Goal: Information Seeking & Learning: Understand process/instructions

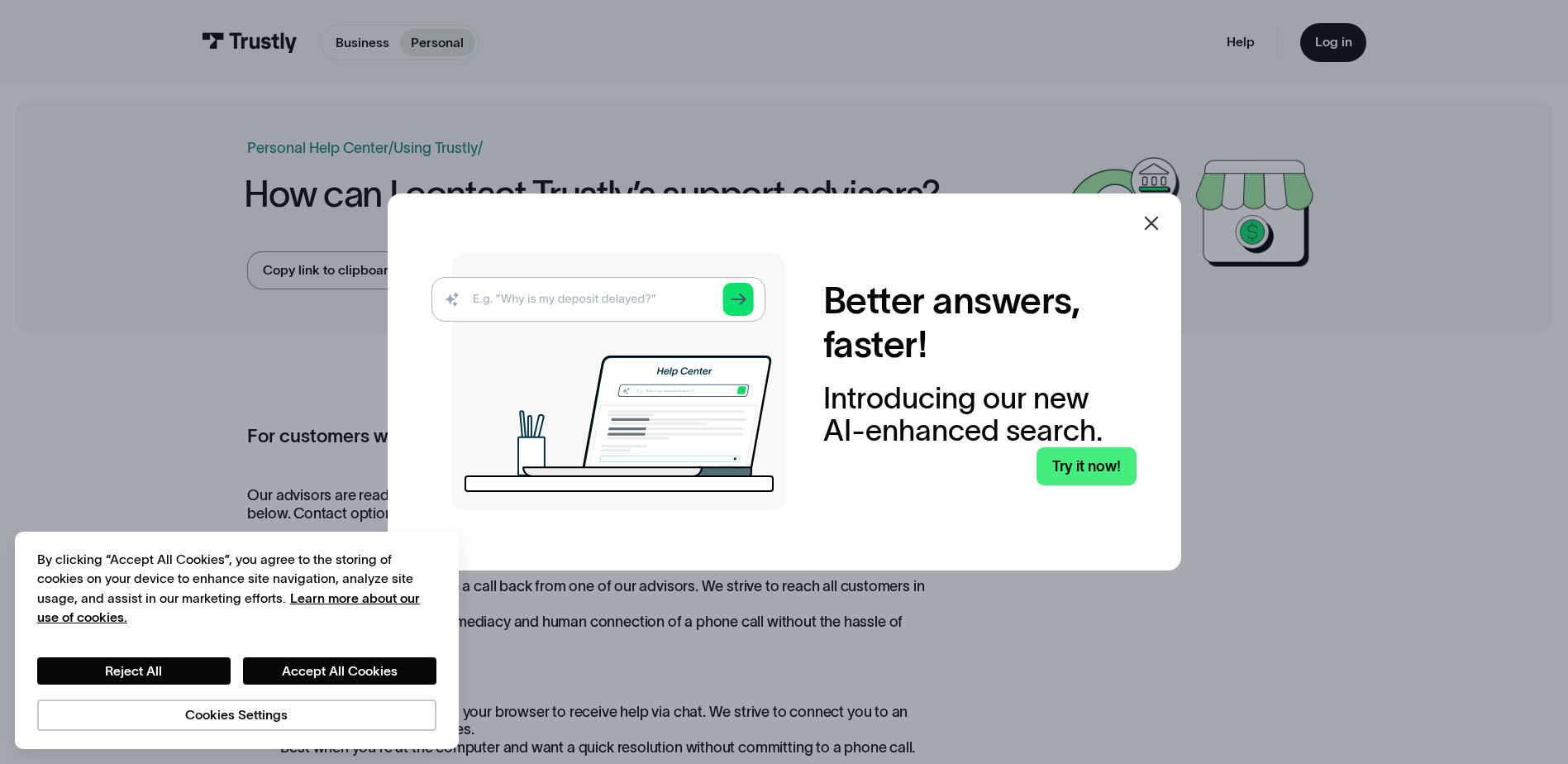
click at [1156, 228] on icon at bounding box center [1151, 223] width 20 height 20
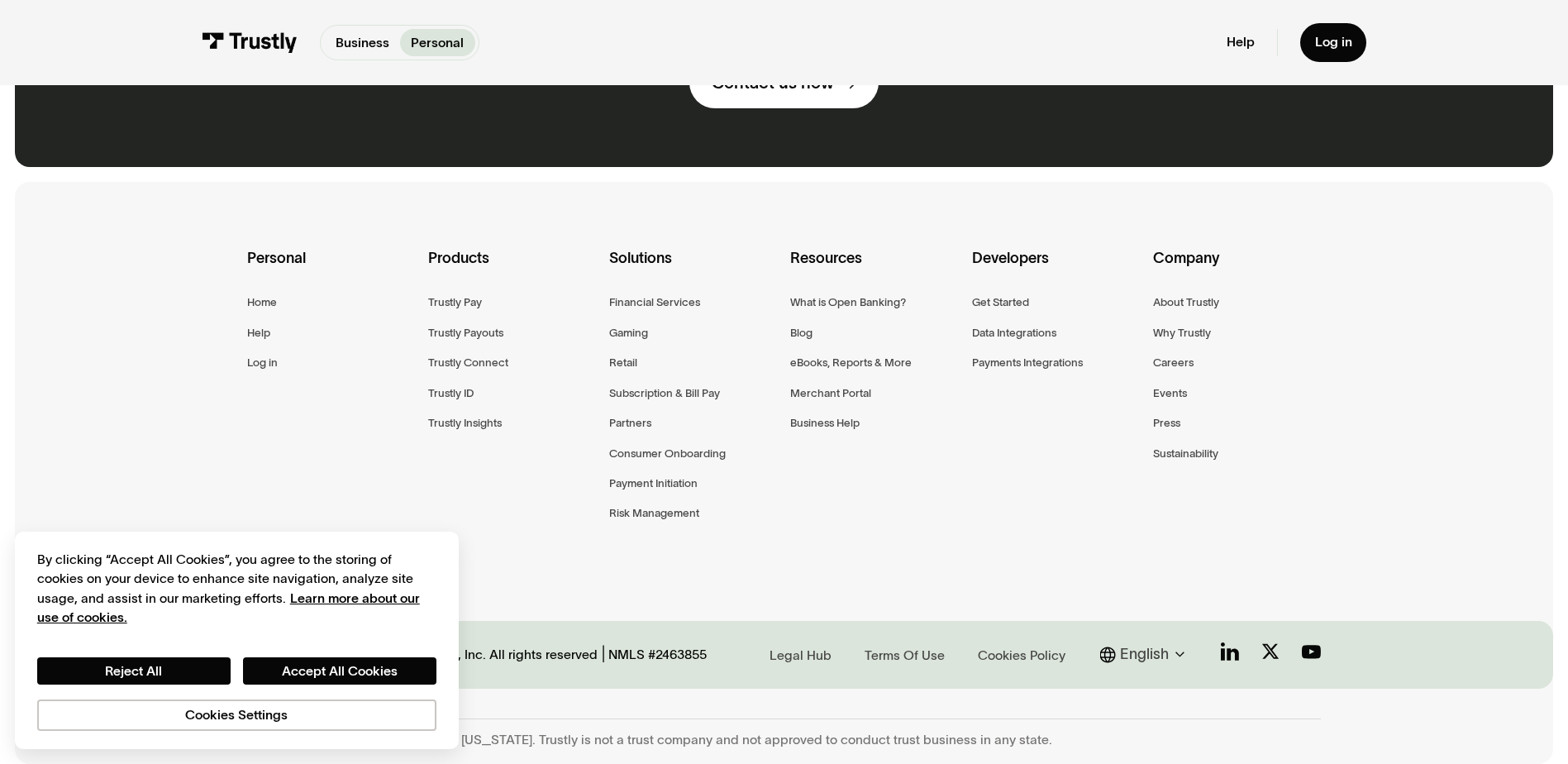
scroll to position [1527, 0]
click at [166, 678] on button "Reject All" at bounding box center [134, 671] width 193 height 28
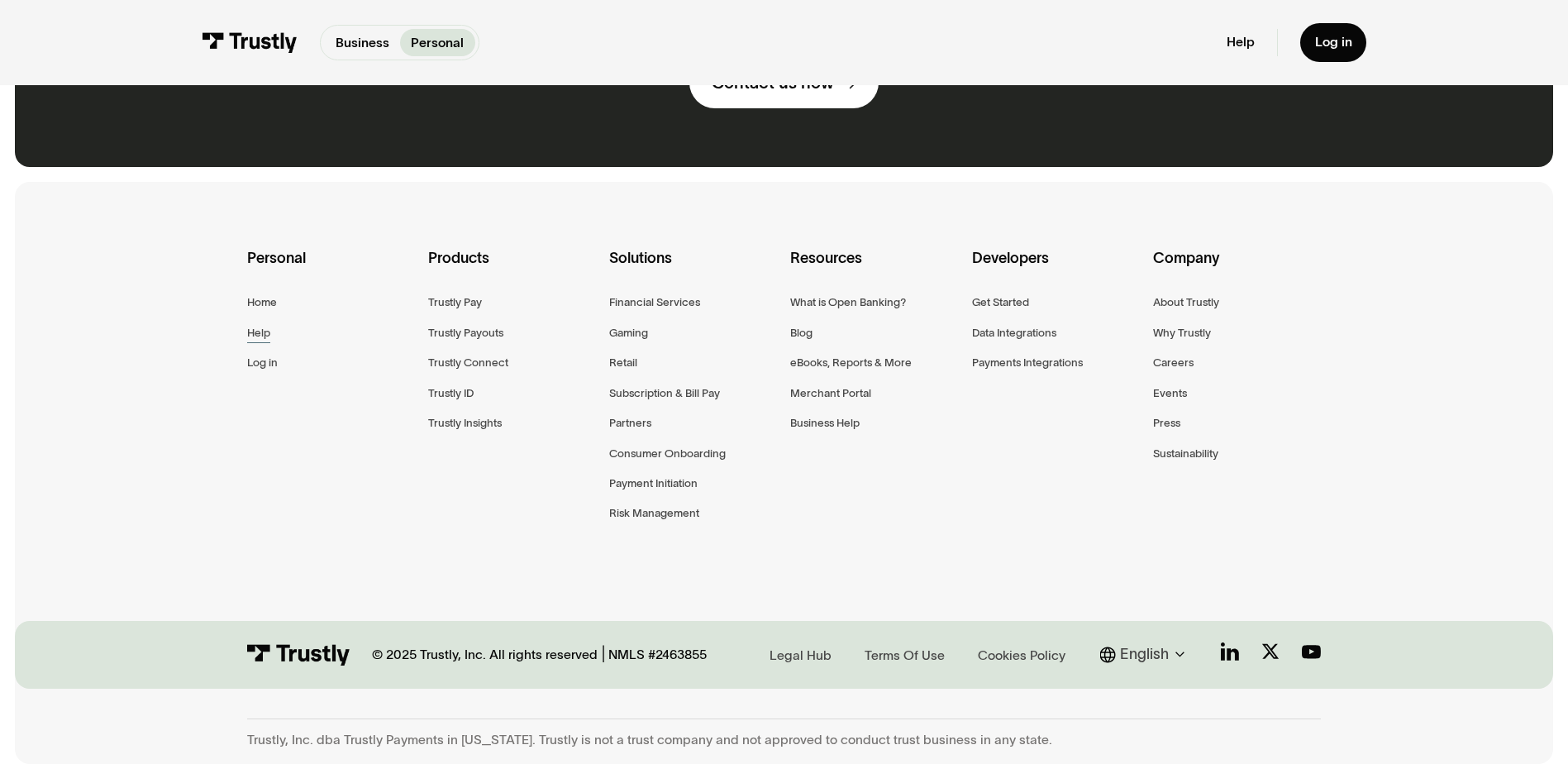
click at [268, 331] on div "Help" at bounding box center [259, 333] width 23 height 19
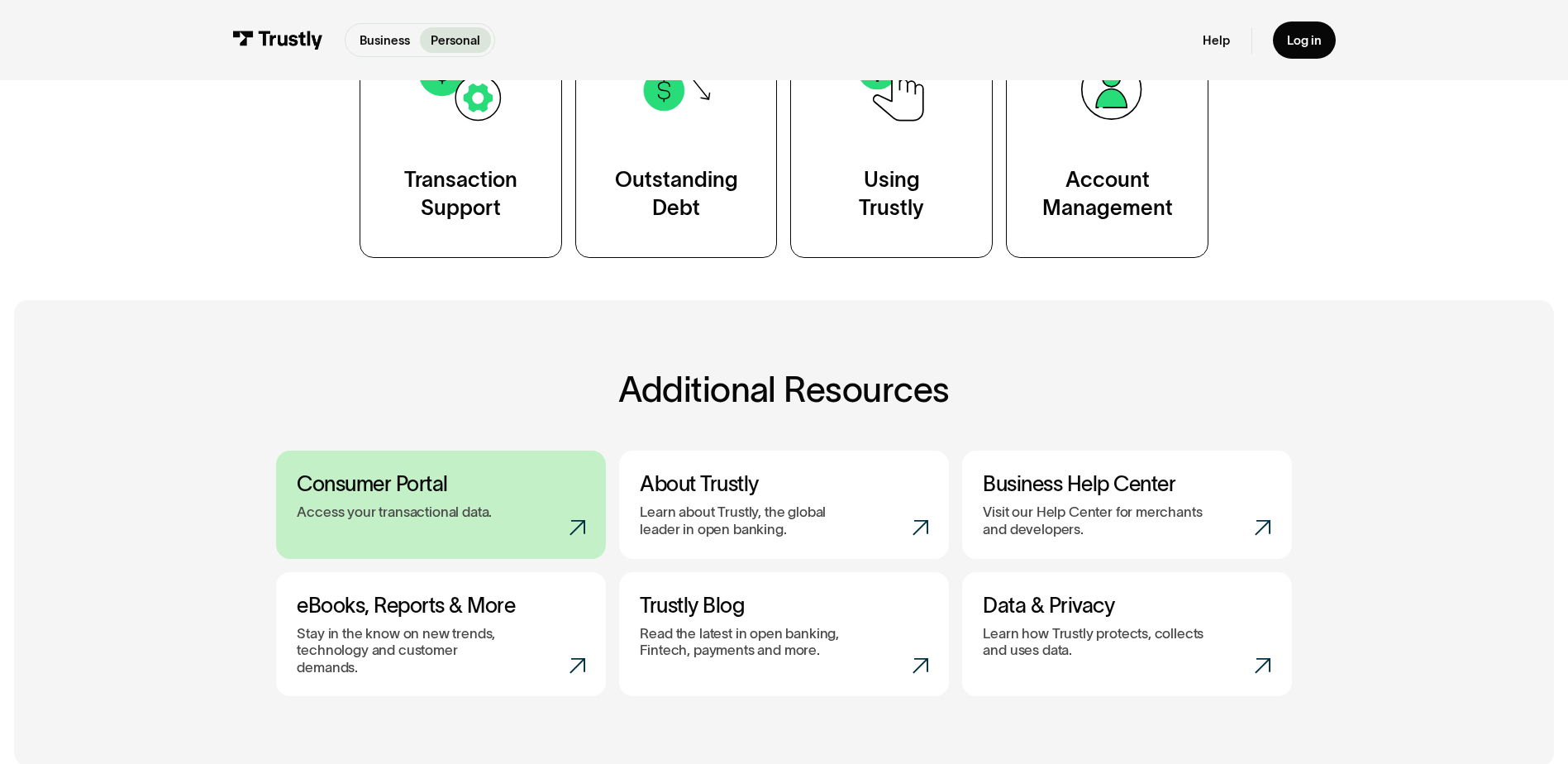
scroll to position [367, 0]
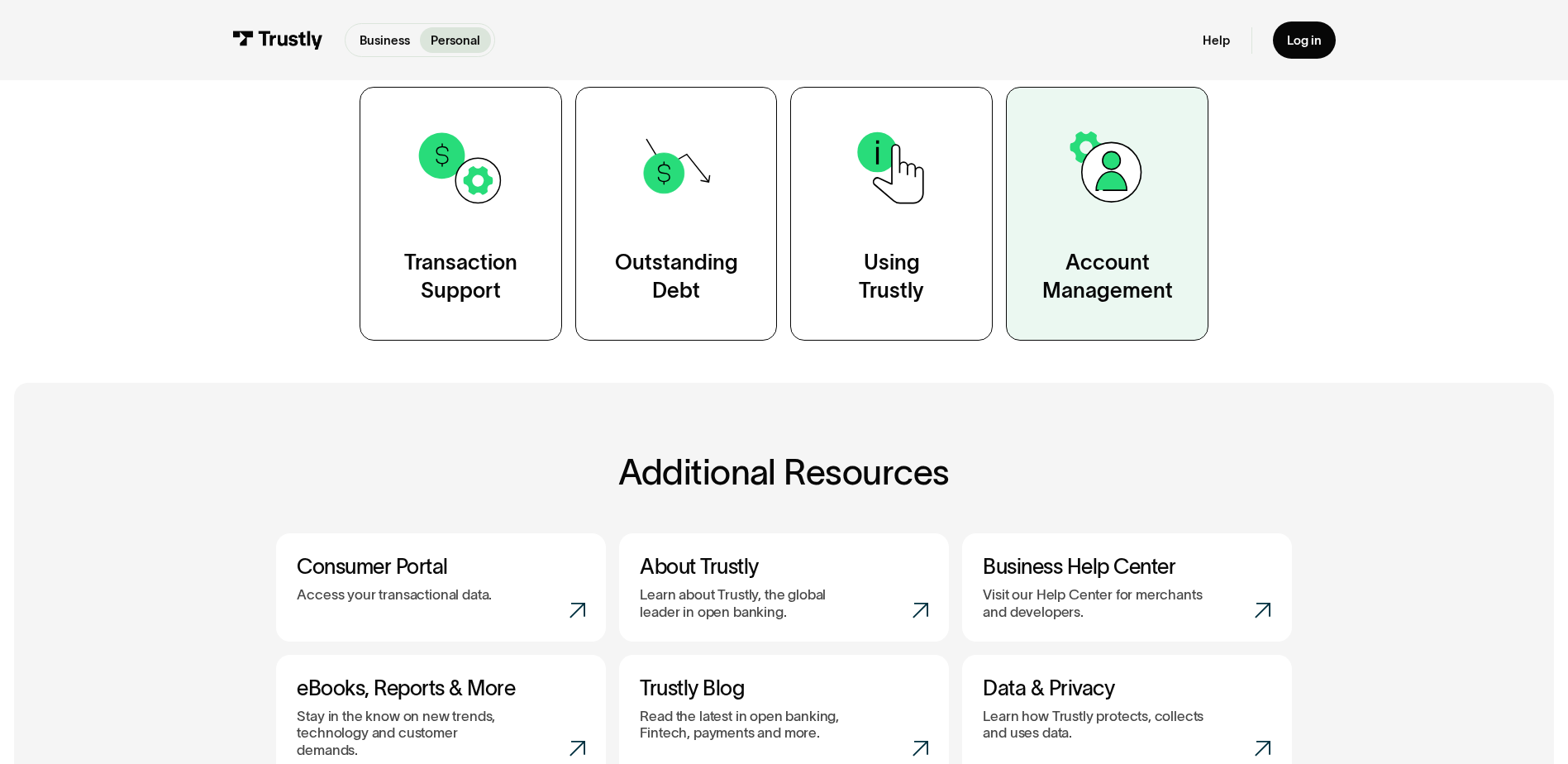
click at [1172, 241] on link "Account Management" at bounding box center [1107, 214] width 202 height 254
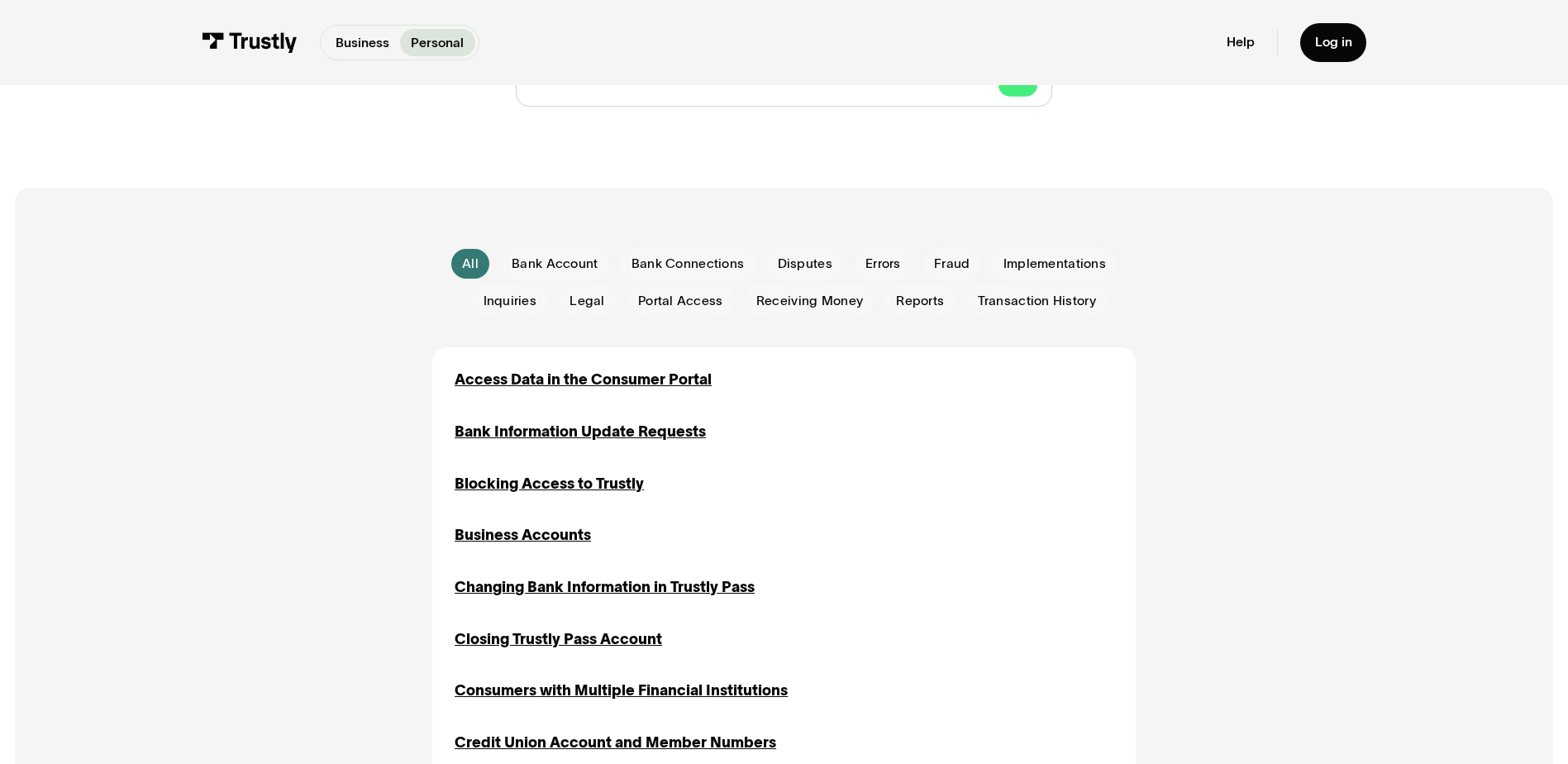
scroll to position [248, 0]
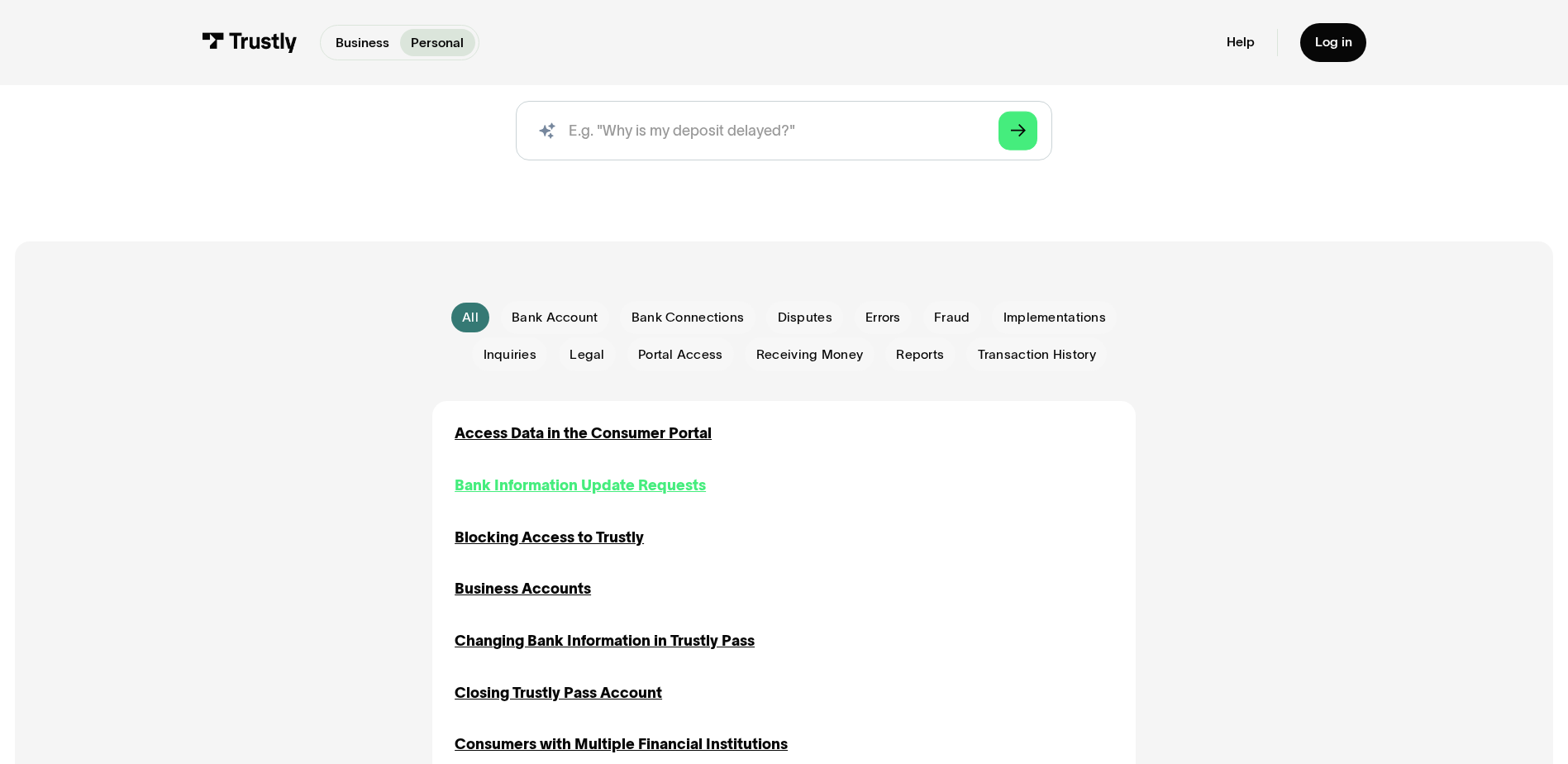
click at [535, 491] on div "Bank Information Update Requests" at bounding box center [580, 486] width 251 height 22
